Goal: Find specific page/section: Find specific page/section

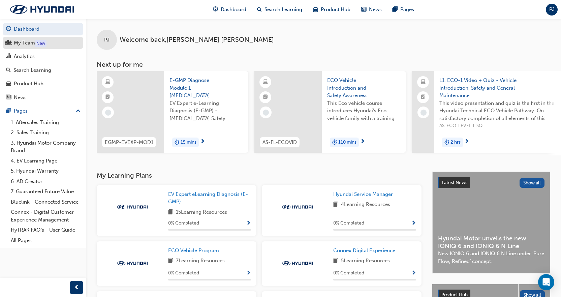
click at [49, 42] on div "My Team" at bounding box center [43, 43] width 74 height 8
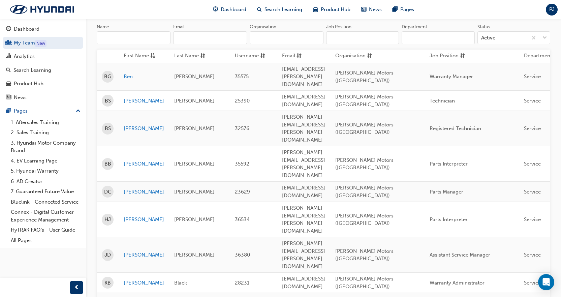
scroll to position [67, 0]
click at [483, 251] on span "Assistant Service Manager" at bounding box center [460, 254] width 61 height 6
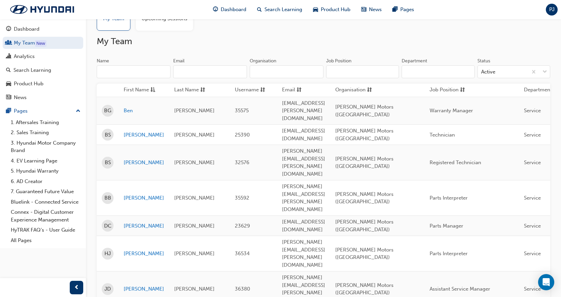
scroll to position [0, 0]
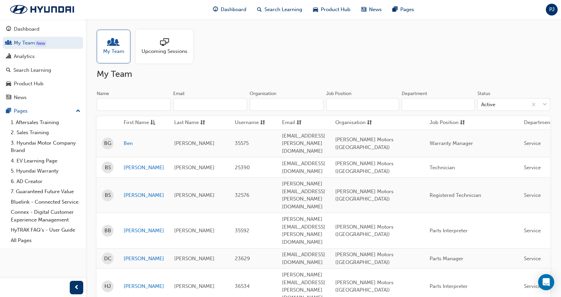
click at [161, 52] on span "Upcoming Sessions" at bounding box center [165, 52] width 46 height 8
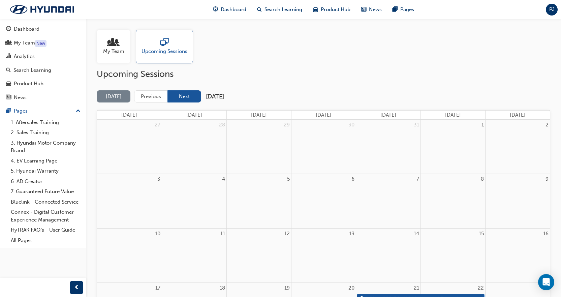
click at [179, 98] on button "Next" at bounding box center [185, 96] width 34 height 12
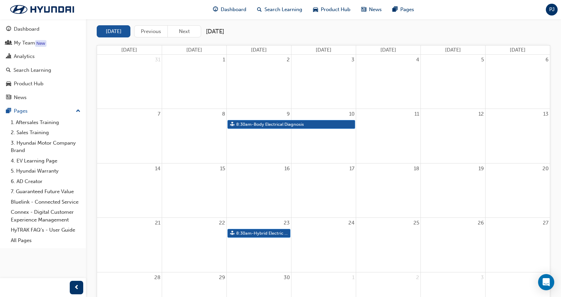
scroll to position [48, 0]
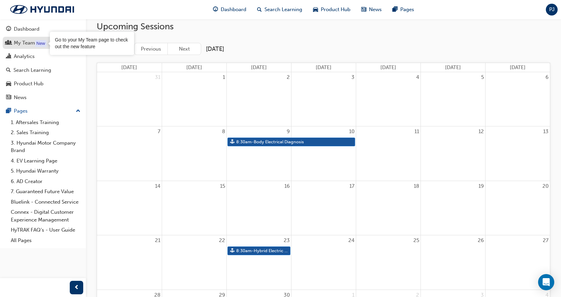
click at [43, 40] on div "New" at bounding box center [40, 43] width 11 height 7
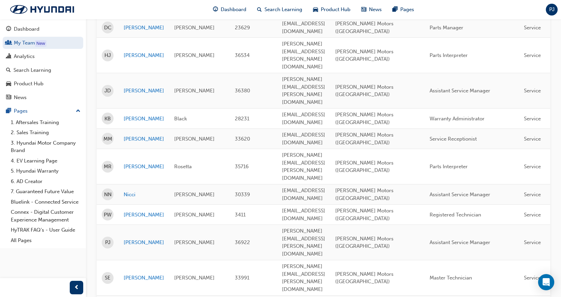
scroll to position [238, 0]
